Goal: Find specific page/section: Find specific page/section

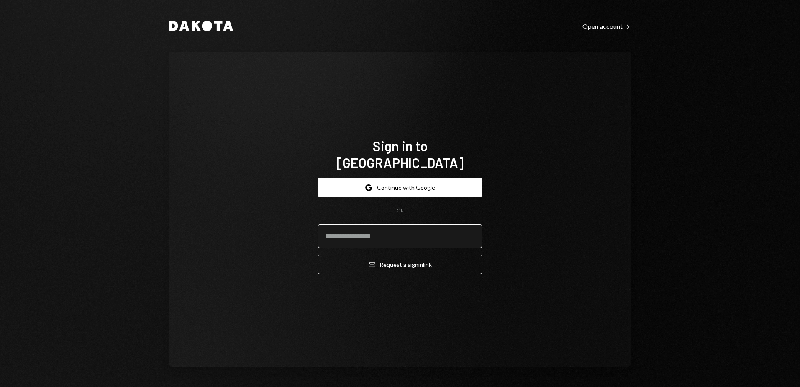
click at [414, 229] on input "email" at bounding box center [400, 235] width 164 height 23
type input "**********"
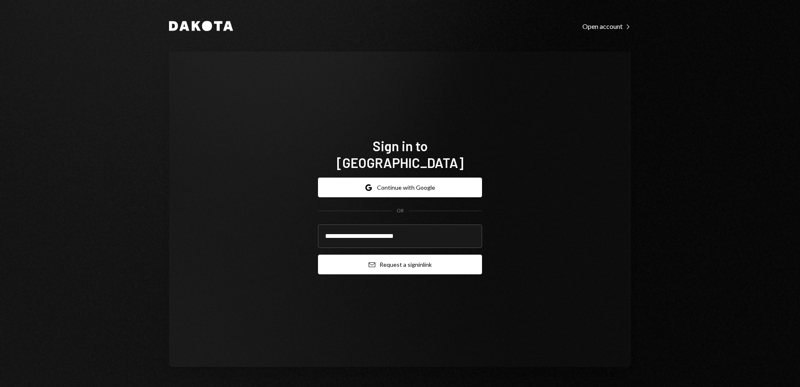
click at [384, 258] on button "Email Request a sign in link" at bounding box center [400, 264] width 164 height 20
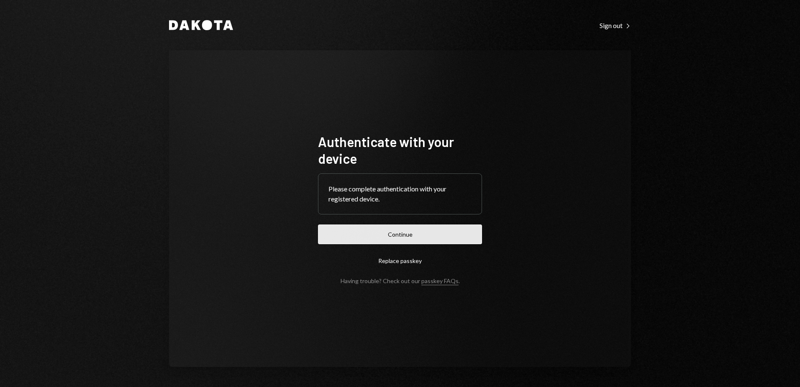
click at [405, 238] on button "Continue" at bounding box center [400, 234] width 164 height 20
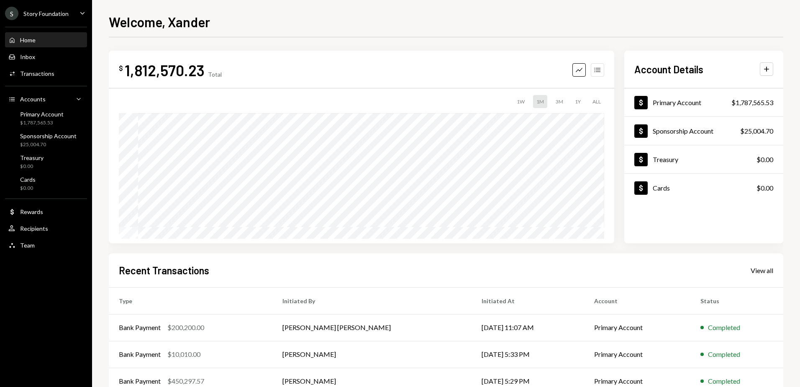
click at [595, 71] on icon "Accounts" at bounding box center [597, 70] width 8 height 8
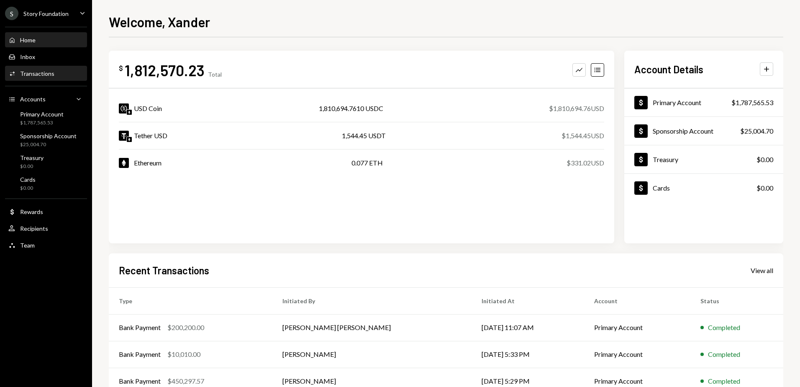
click at [31, 76] on div "Transactions" at bounding box center [37, 73] width 34 height 7
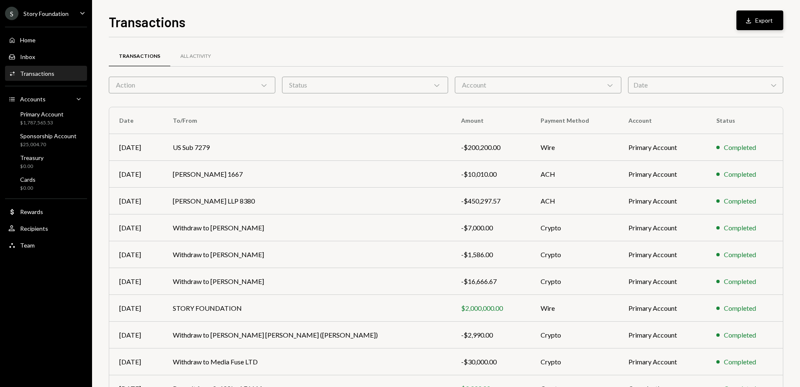
click at [751, 21] on icon "Download" at bounding box center [748, 20] width 8 height 8
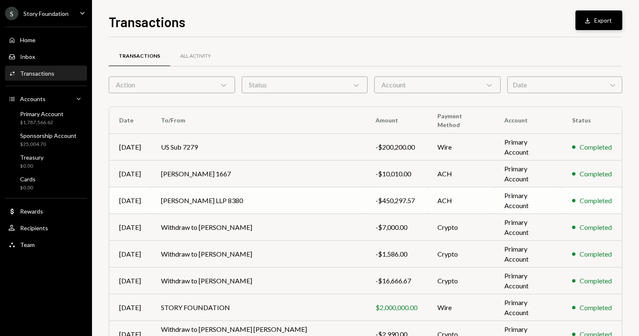
click at [249, 198] on td "Paul Hastings LLP 8380" at bounding box center [258, 200] width 215 height 27
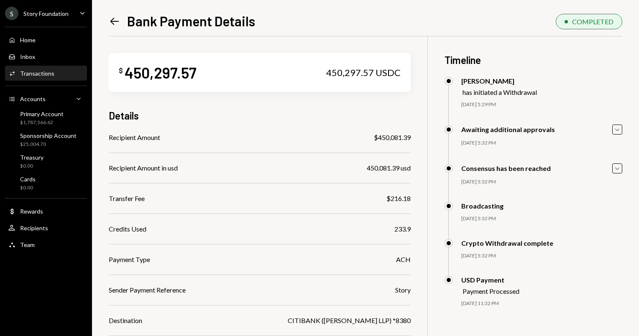
click at [113, 18] on icon "Left Arrow" at bounding box center [115, 21] width 12 height 12
